Goal: Navigation & Orientation: Find specific page/section

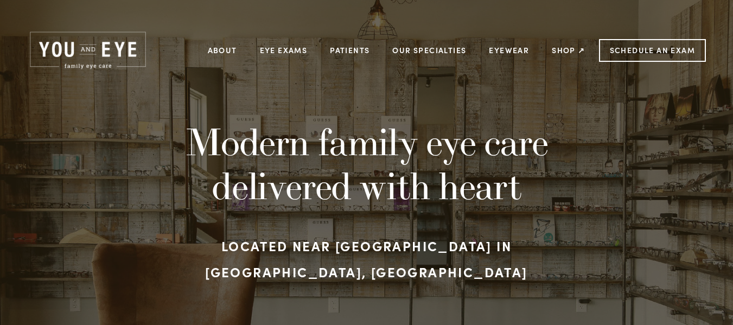
click at [94, 47] on img at bounding box center [88, 50] width 122 height 41
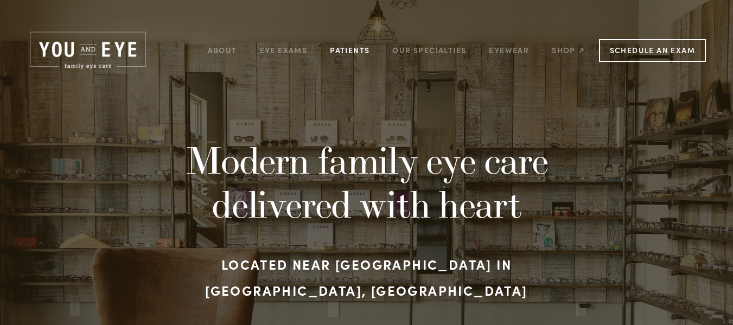
click at [352, 52] on link "Patients" at bounding box center [350, 50] width 40 height 17
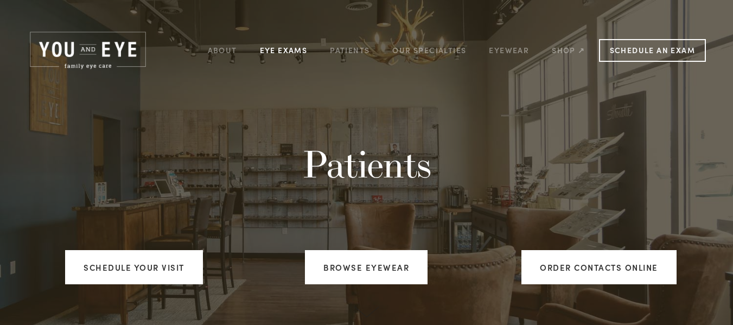
click at [288, 51] on link "Eye Exams" at bounding box center [284, 50] width 48 height 17
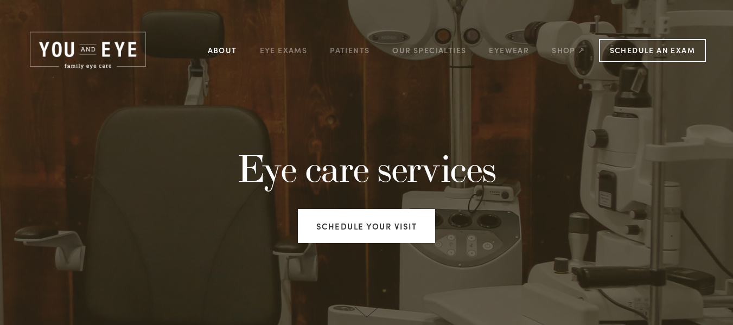
click at [232, 48] on link "About" at bounding box center [222, 50] width 29 height 17
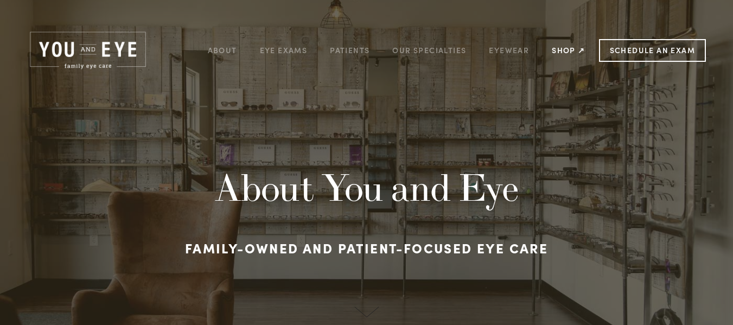
click at [579, 49] on link "Shop ↗" at bounding box center [568, 50] width 33 height 17
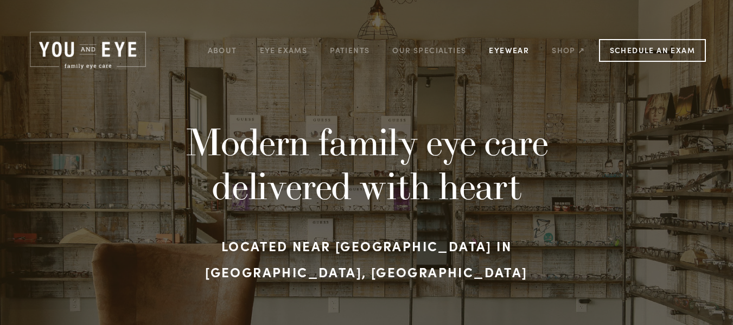
click at [510, 48] on link "Eyewear" at bounding box center [509, 50] width 40 height 17
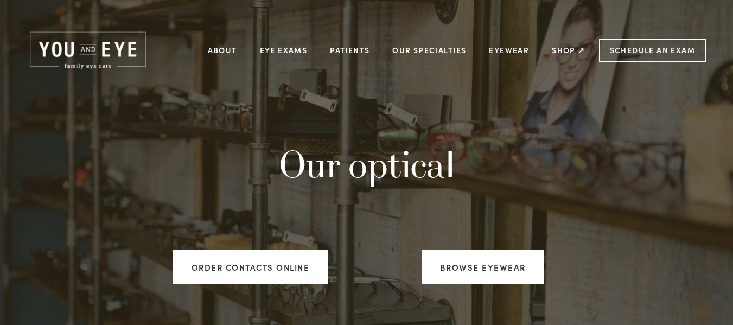
click at [510, 48] on link "Eyewear" at bounding box center [509, 50] width 40 height 17
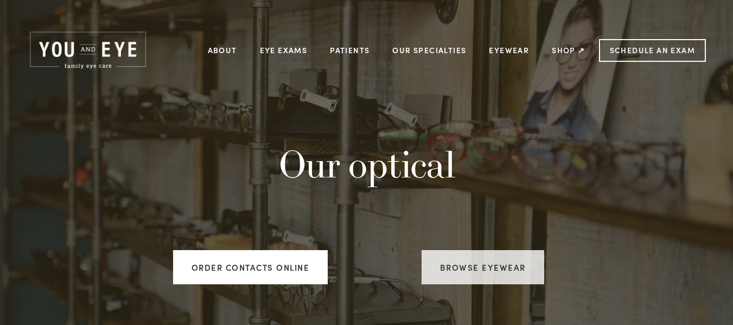
click at [471, 265] on link "Browse Eyewear" at bounding box center [483, 267] width 123 height 34
